Goal: Task Accomplishment & Management: Use online tool/utility

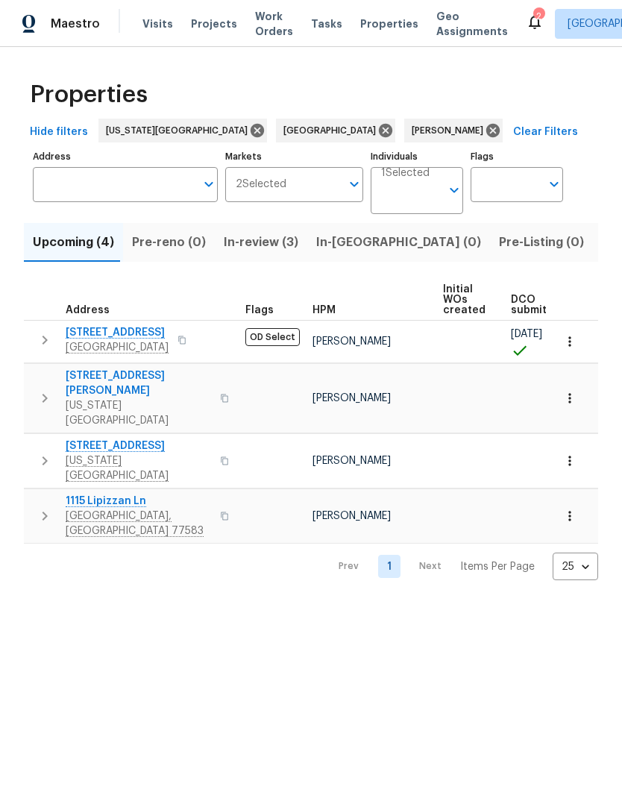
click at [573, 391] on icon "button" at bounding box center [569, 398] width 15 height 15
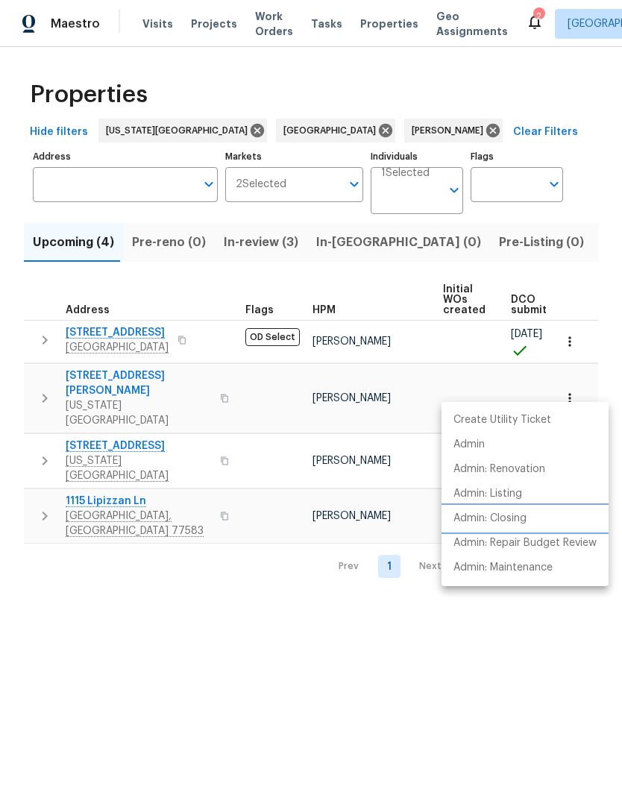
click at [526, 518] on p "Admin: Closing" at bounding box center [489, 519] width 73 height 16
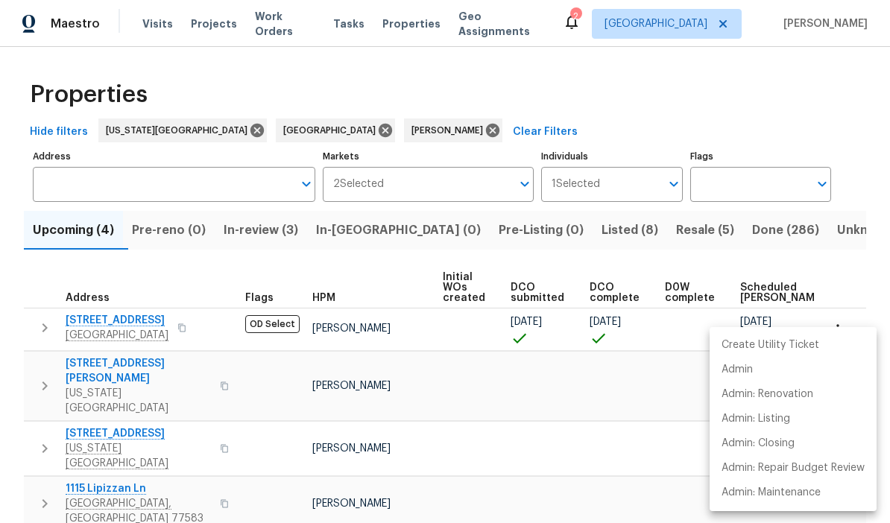
click at [621, 110] on div at bounding box center [445, 261] width 890 height 523
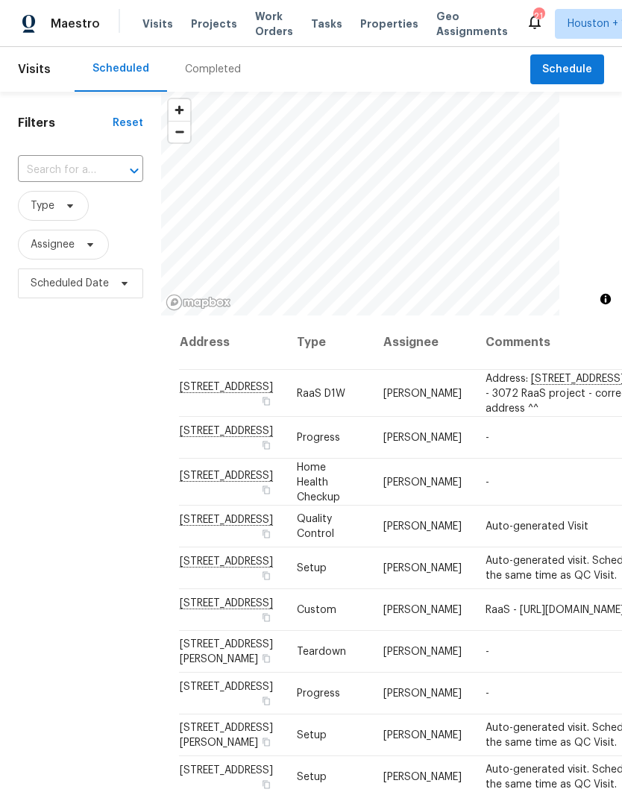
click at [195, 69] on div "Completed" at bounding box center [213, 69] width 56 height 15
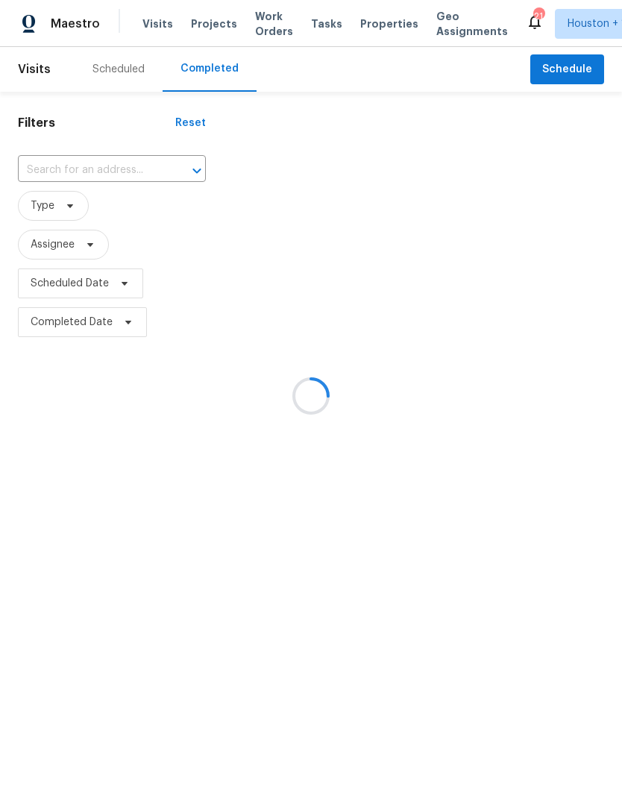
click at [31, 161] on div at bounding box center [311, 396] width 622 height 792
